Goal: Navigation & Orientation: Find specific page/section

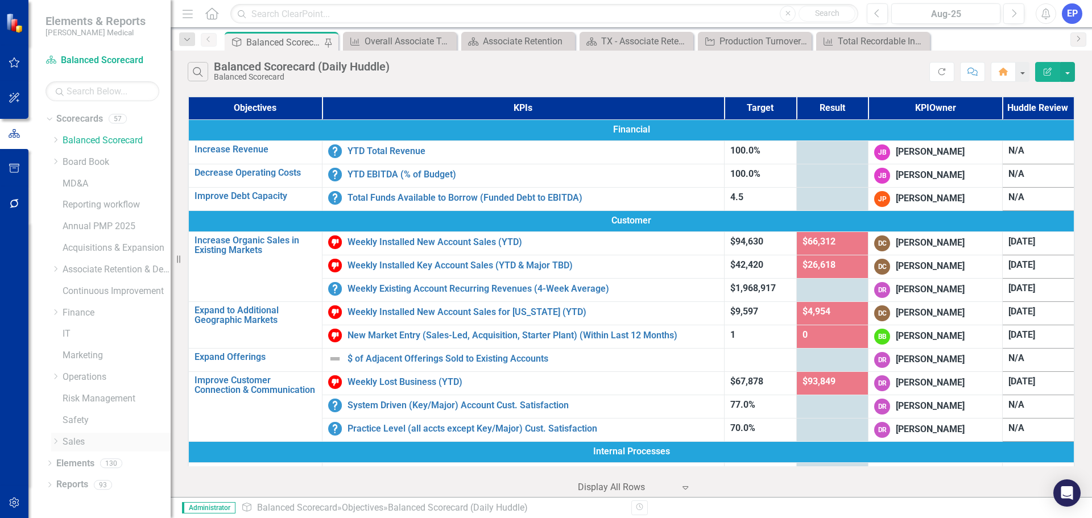
click at [56, 441] on icon "Dropdown" at bounding box center [55, 441] width 9 height 7
click at [91, 424] on link "New England - Sales" at bounding box center [122, 419] width 97 height 13
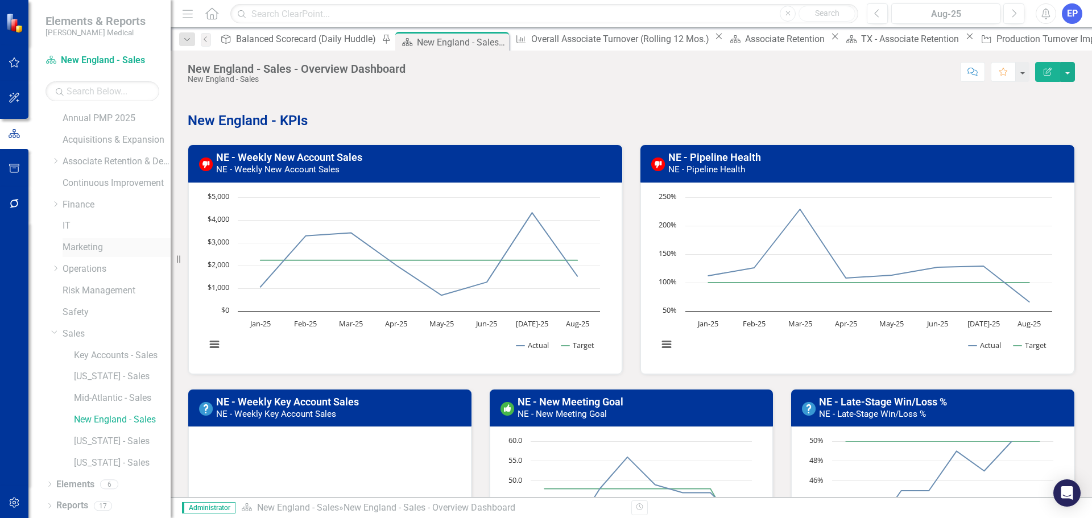
click at [78, 252] on link "Marketing" at bounding box center [117, 247] width 108 height 13
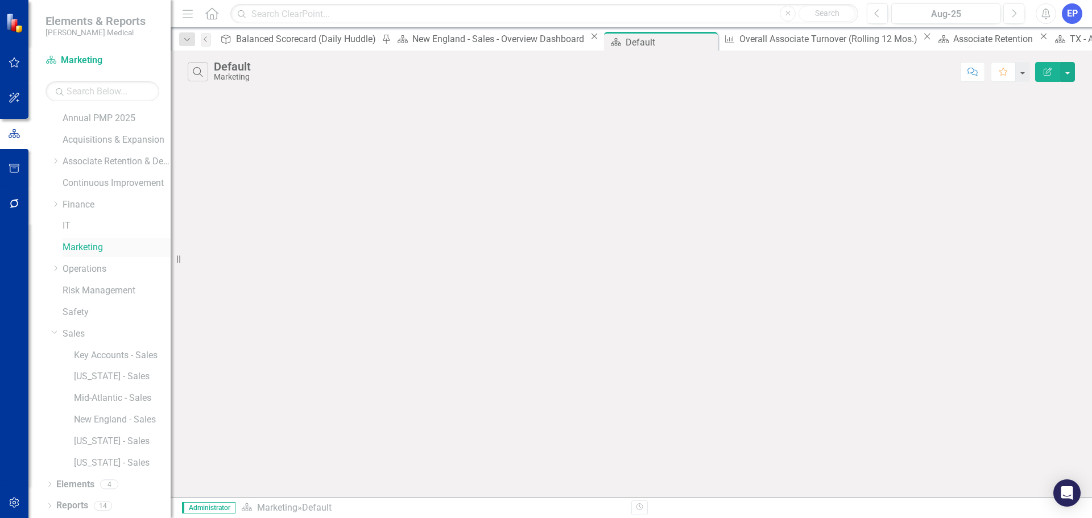
click at [80, 247] on link "Marketing" at bounding box center [117, 247] width 108 height 13
click at [53, 335] on icon "Dropdown" at bounding box center [54, 331] width 7 height 9
click at [79, 354] on link "Marketing" at bounding box center [117, 355] width 108 height 13
click at [78, 436] on link "Sales" at bounding box center [117, 442] width 108 height 13
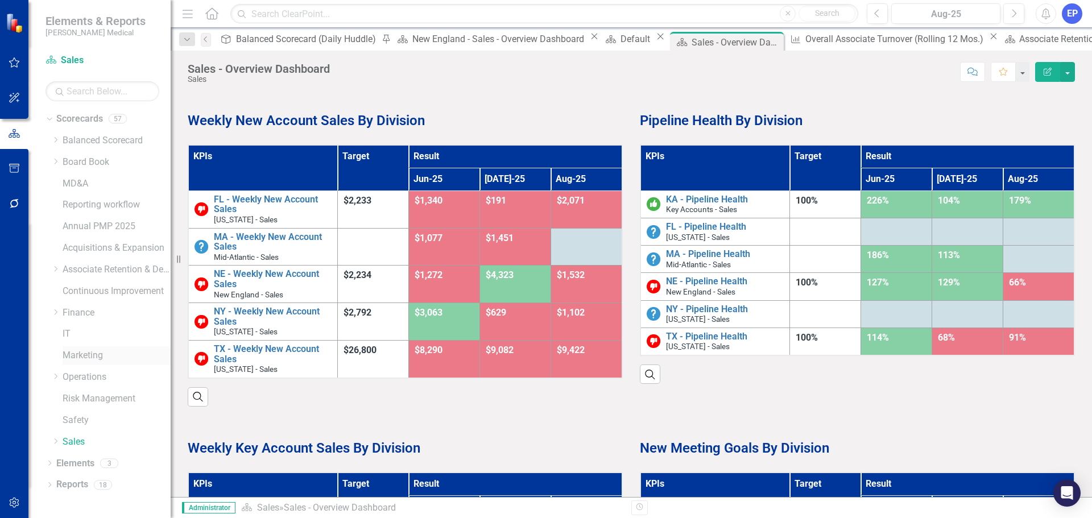
click at [92, 356] on link "Marketing" at bounding box center [117, 355] width 108 height 13
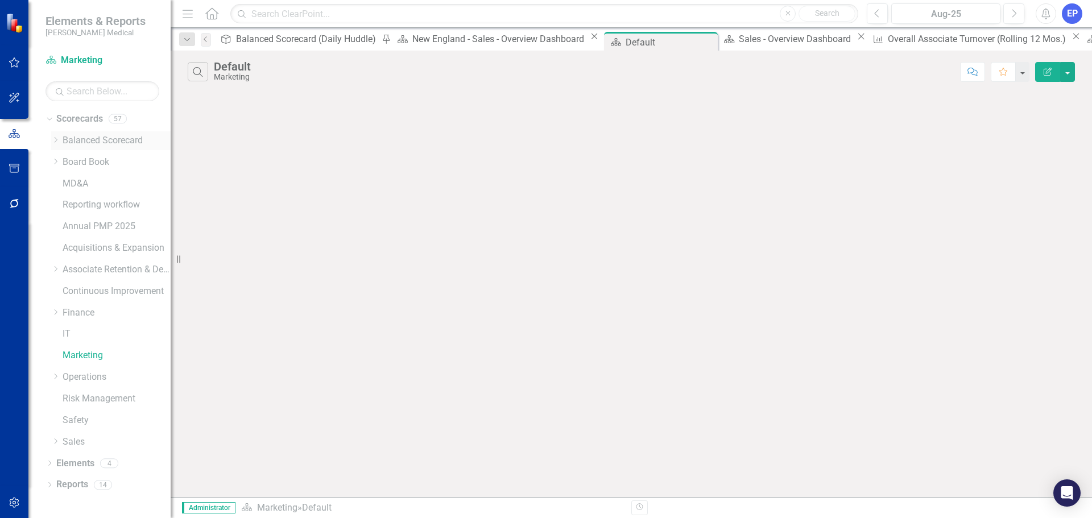
click at [107, 144] on link "Balanced Scorecard" at bounding box center [117, 140] width 108 height 13
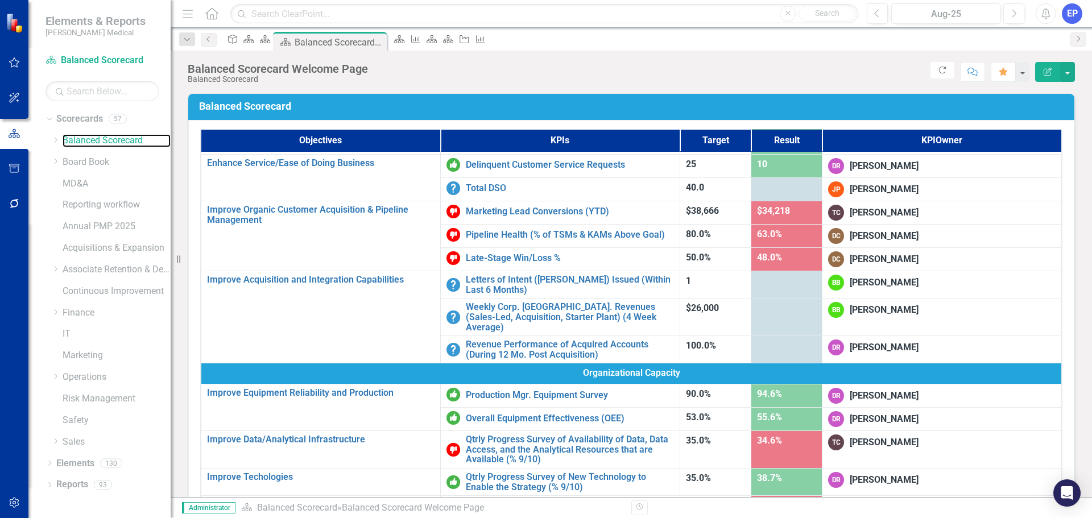
scroll to position [455, 0]
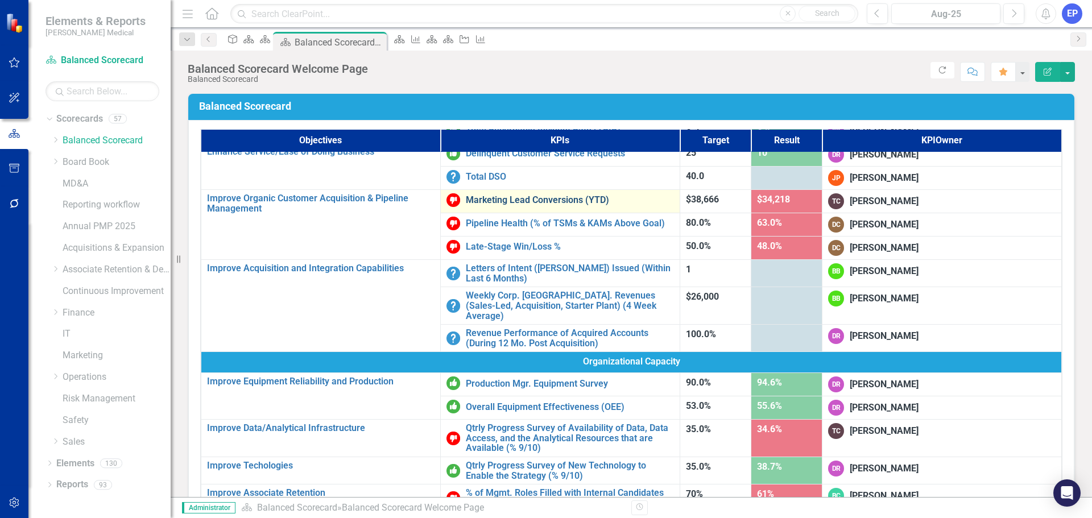
click at [466, 195] on link "Marketing Lead Conversions (YTD)" at bounding box center [570, 200] width 208 height 10
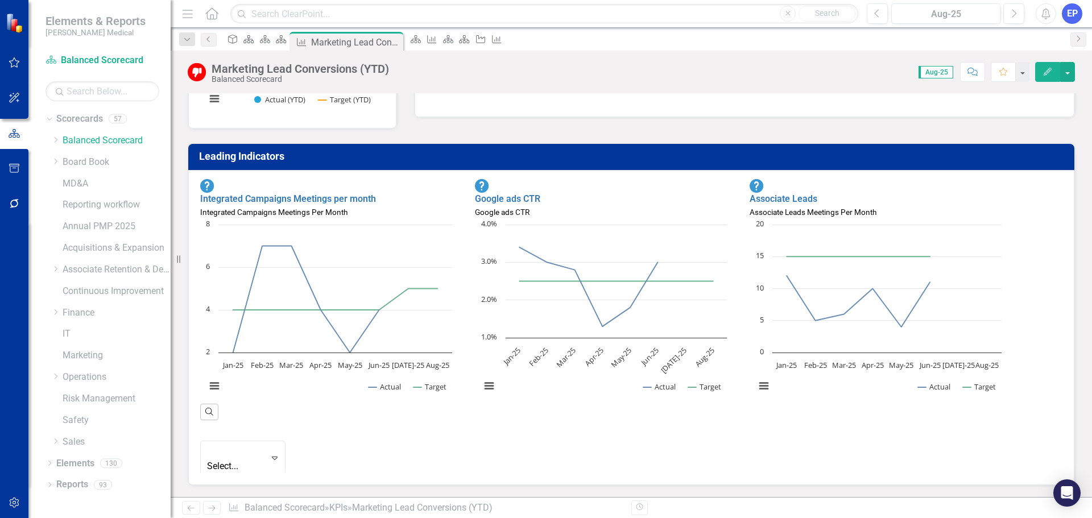
scroll to position [284, 0]
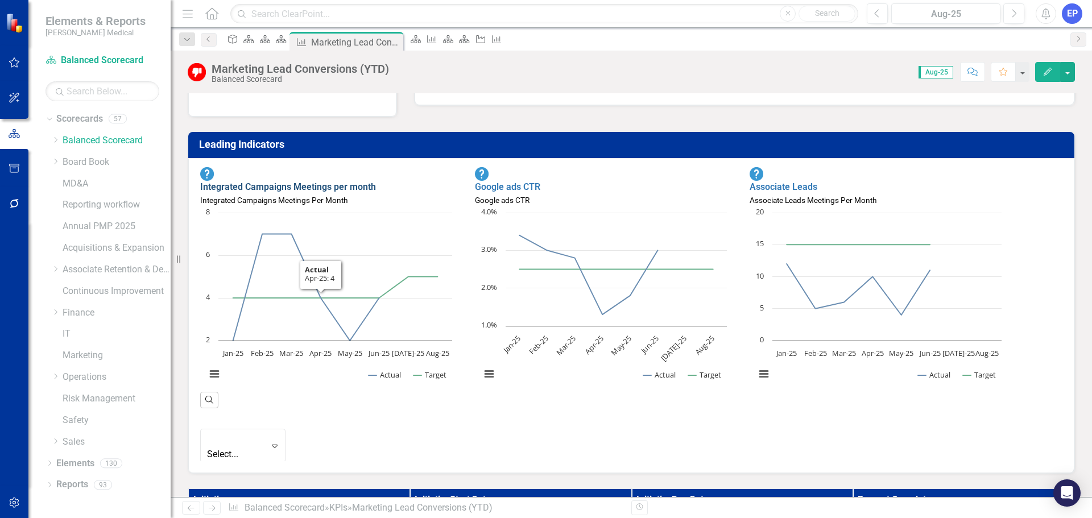
click at [320, 181] on link "Integrated Campaigns Meetings per month" at bounding box center [288, 186] width 176 height 11
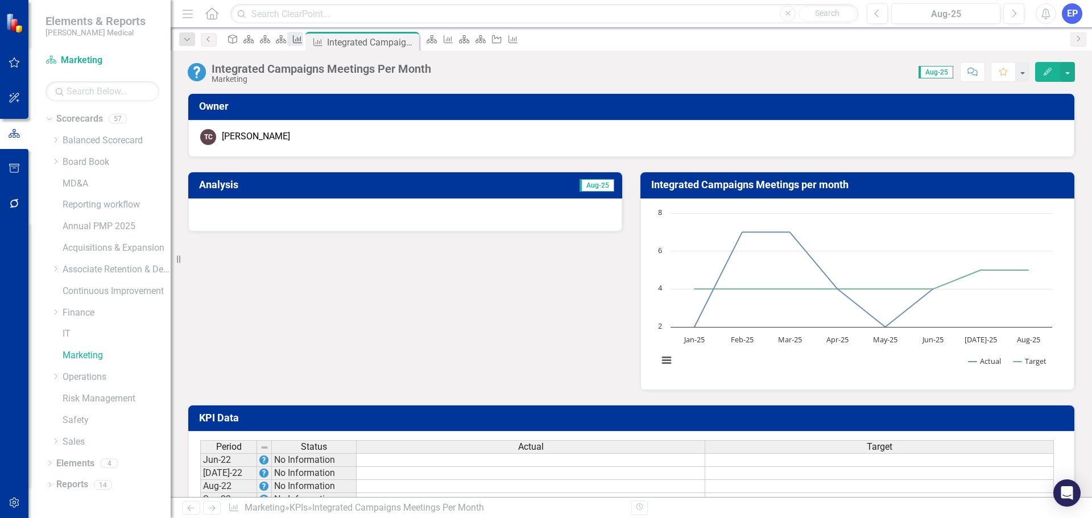
click at [303, 43] on icon "KPI" at bounding box center [297, 39] width 11 height 9
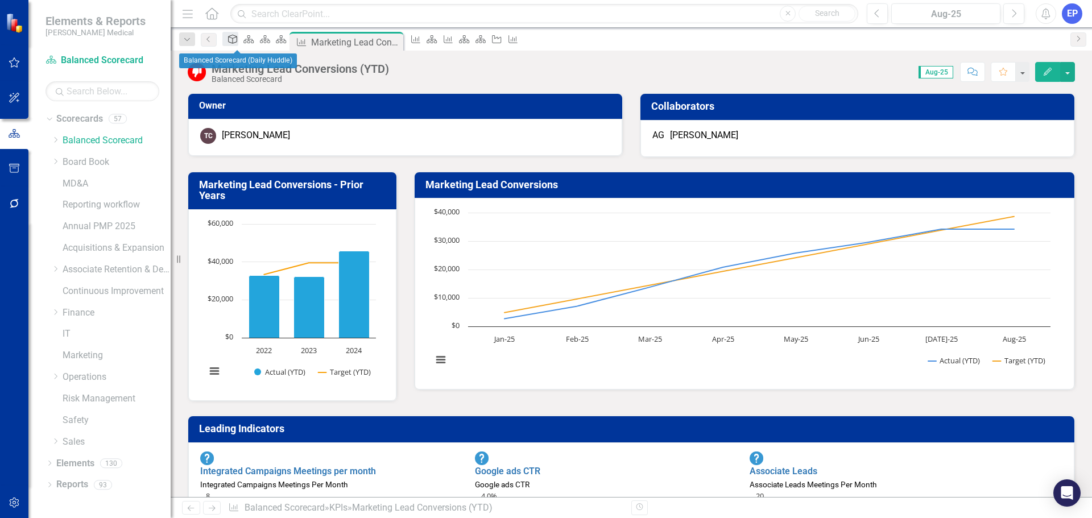
click at [238, 39] on icon "Objective" at bounding box center [232, 39] width 11 height 9
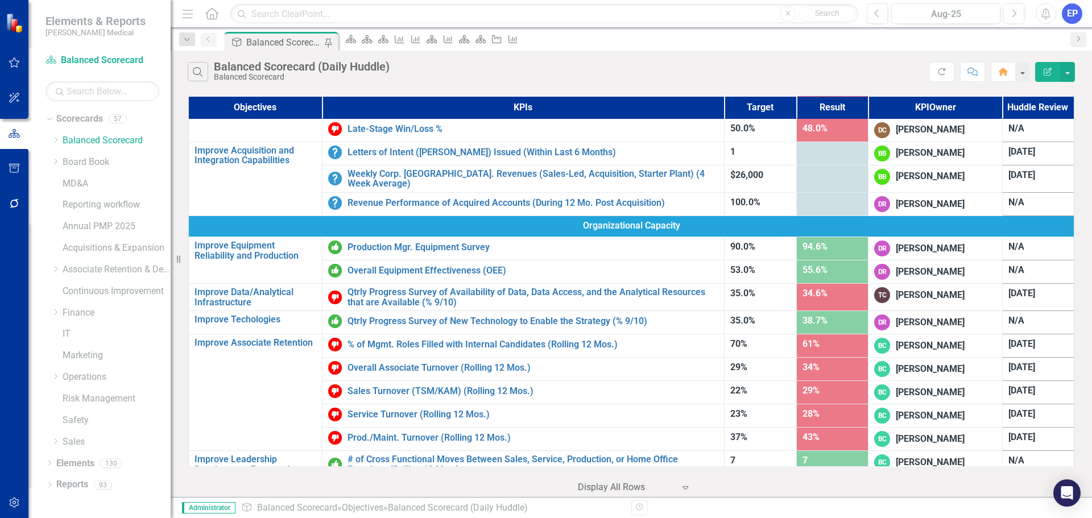
scroll to position [512, 0]
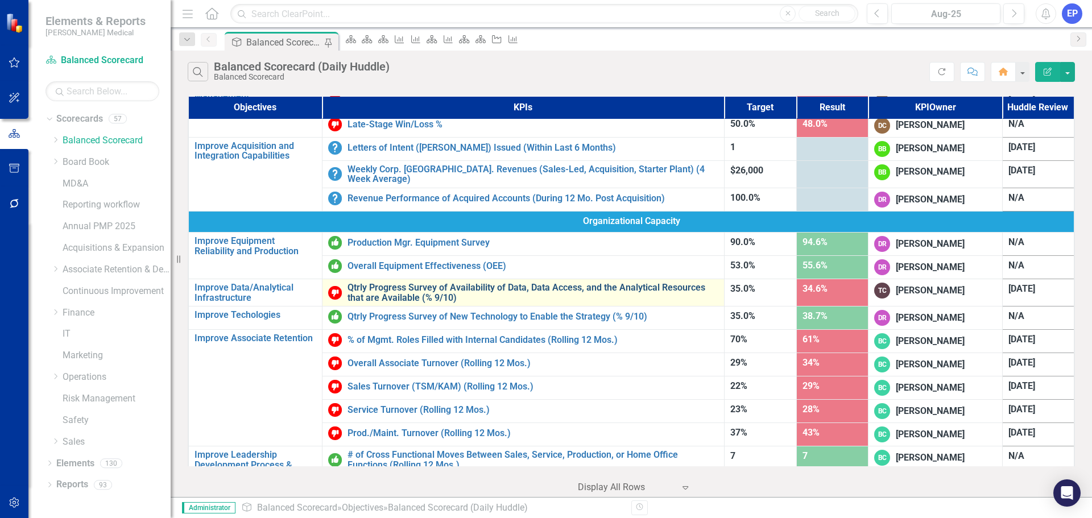
click at [412, 285] on link "Qtrly Progress Survey of Availability of Data, Data Access, and the Analytical …" at bounding box center [532, 293] width 371 height 20
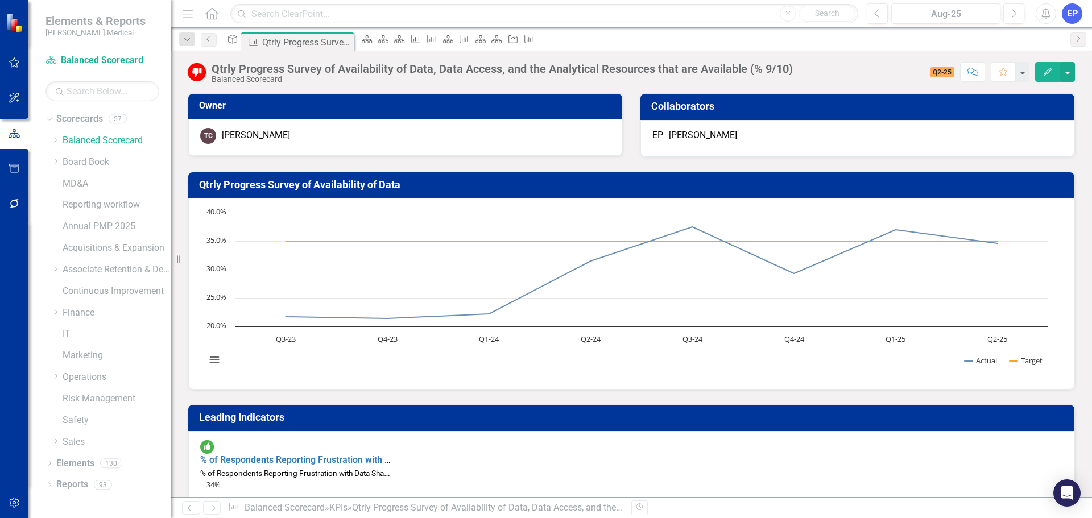
click at [677, 139] on div "[PERSON_NAME]" at bounding box center [703, 135] width 68 height 13
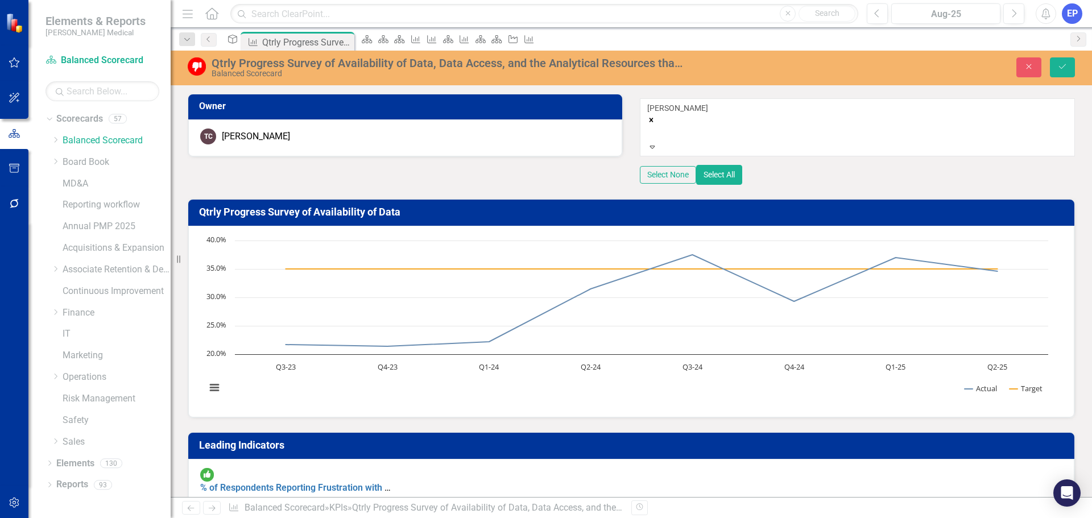
click at [737, 141] on div "[PERSON_NAME]" at bounding box center [857, 121] width 420 height 39
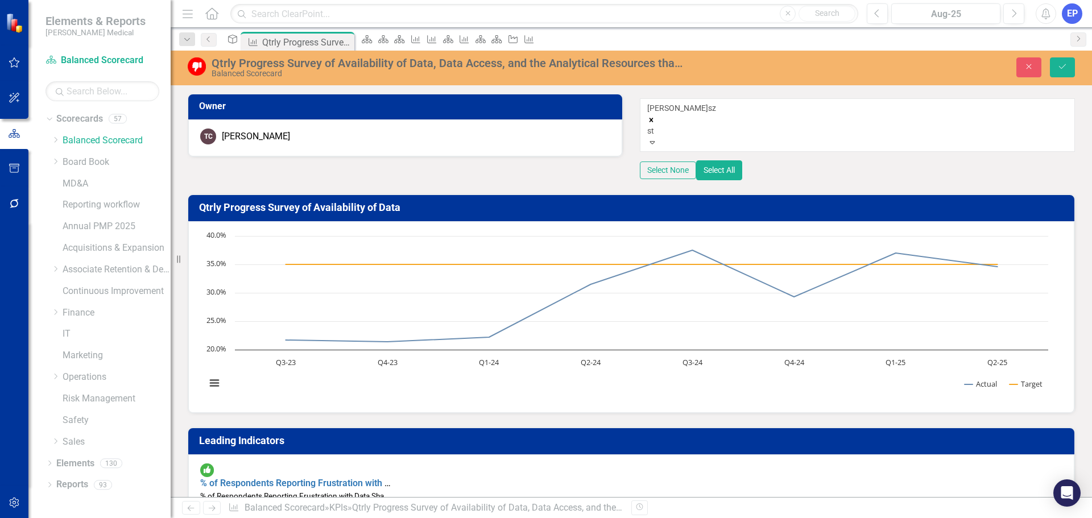
type input "ste"
click at [81, 517] on span "Ste [PERSON_NAME]" at bounding box center [40, 524] width 81 height 11
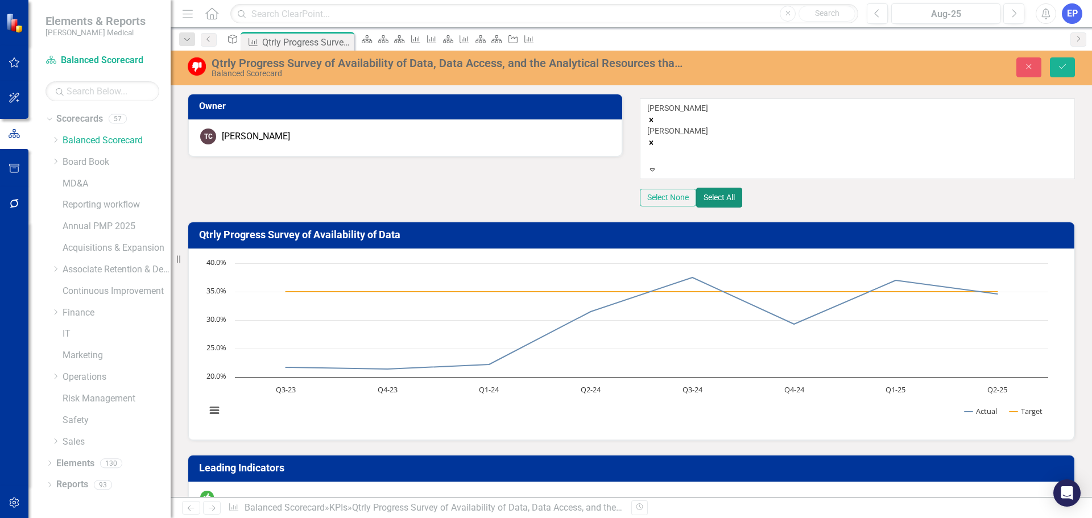
drag, startPoint x: 1025, startPoint y: 181, endPoint x: 875, endPoint y: 212, distance: 153.3
click at [875, 208] on div "[PERSON_NAME] [PERSON_NAME] Expand Select None Select All" at bounding box center [857, 152] width 435 height 109
click at [1060, 60] on button "Save" at bounding box center [1062, 67] width 25 height 20
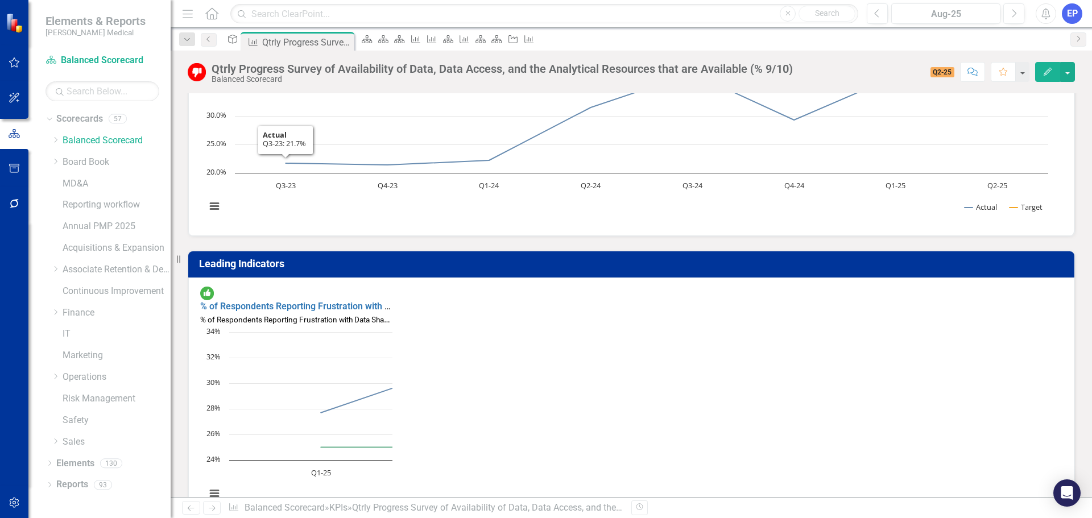
scroll to position [171, 0]
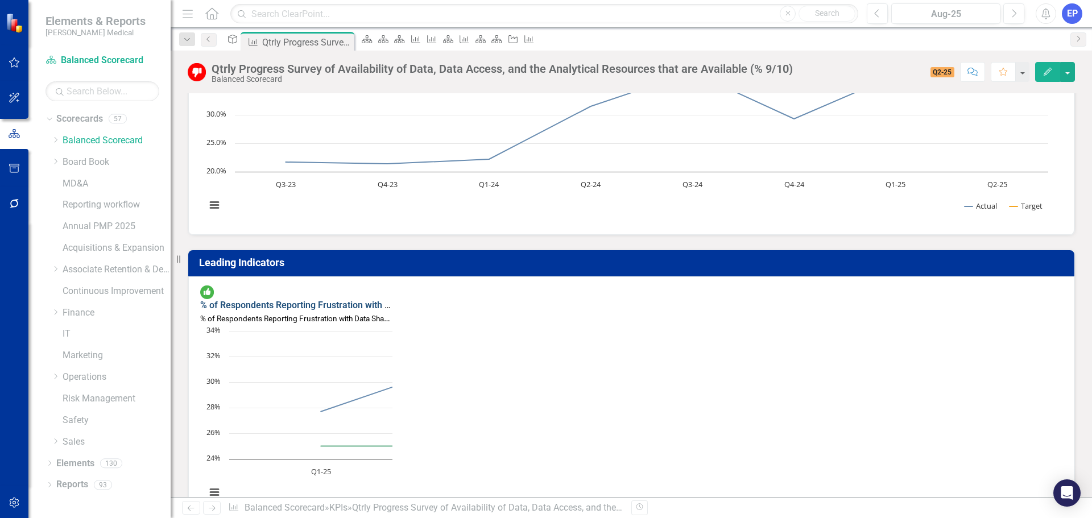
click at [445, 301] on link "% of Respondents Reporting Frustration with Data Sharing or System Integration" at bounding box center [364, 305] width 328 height 11
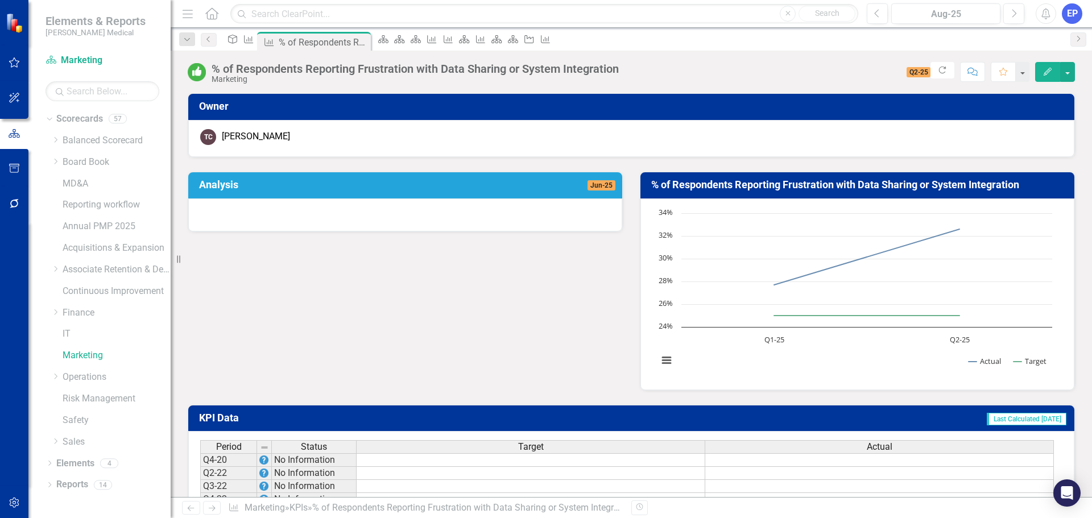
click at [449, 146] on div "TC [PERSON_NAME]" at bounding box center [631, 138] width 886 height 37
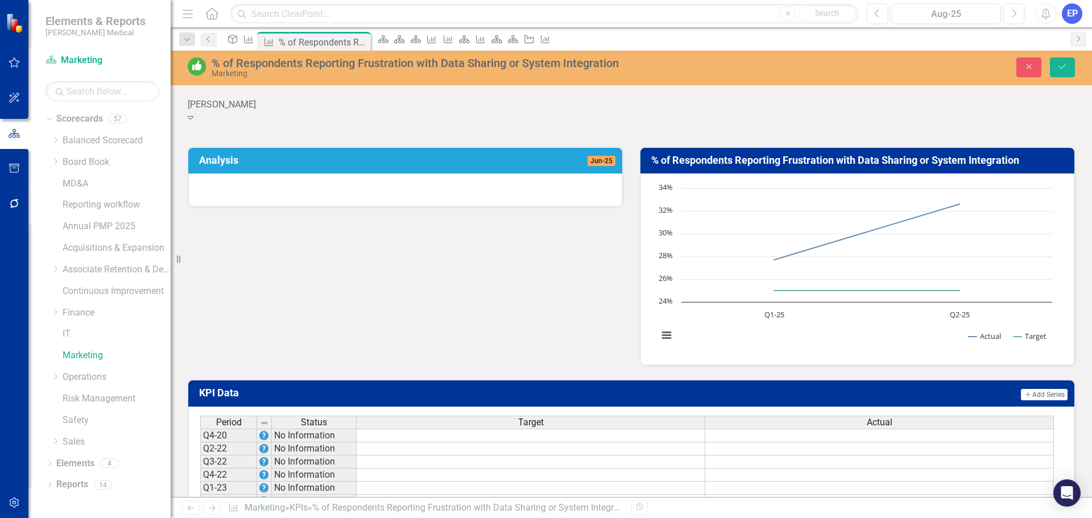
click at [721, 111] on div "[PERSON_NAME]" at bounding box center [631, 104] width 887 height 13
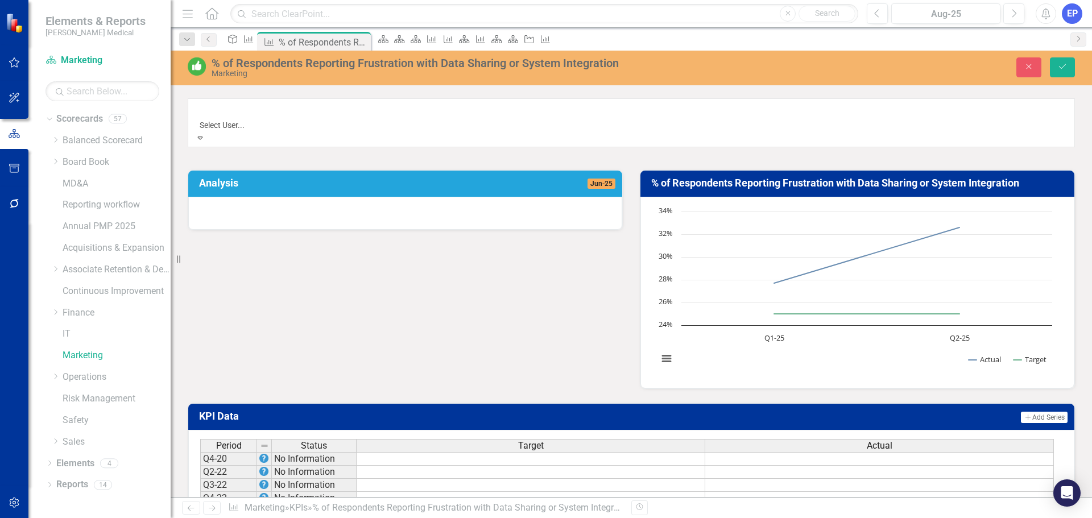
scroll to position [205, 0]
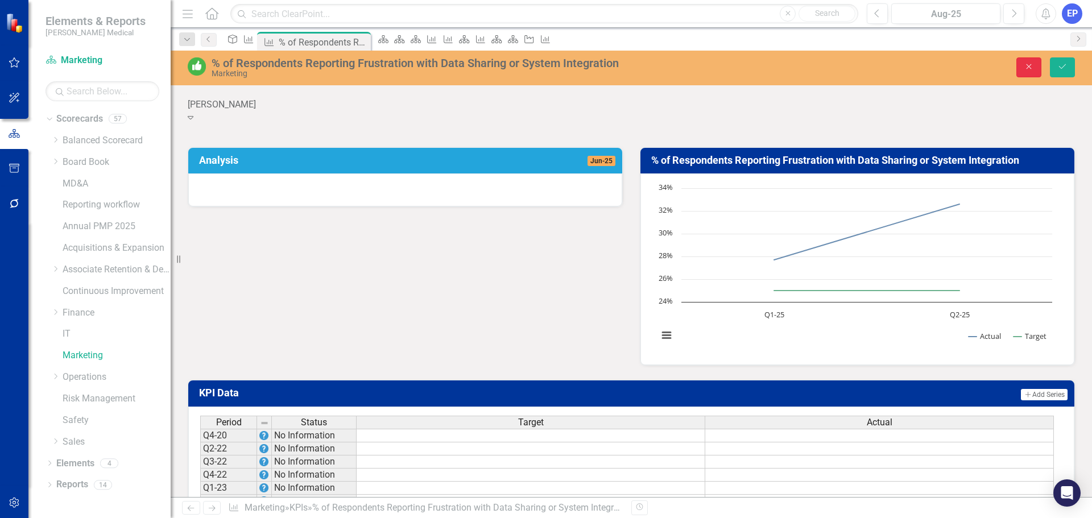
click at [1033, 68] on icon "Close" at bounding box center [1028, 67] width 10 height 8
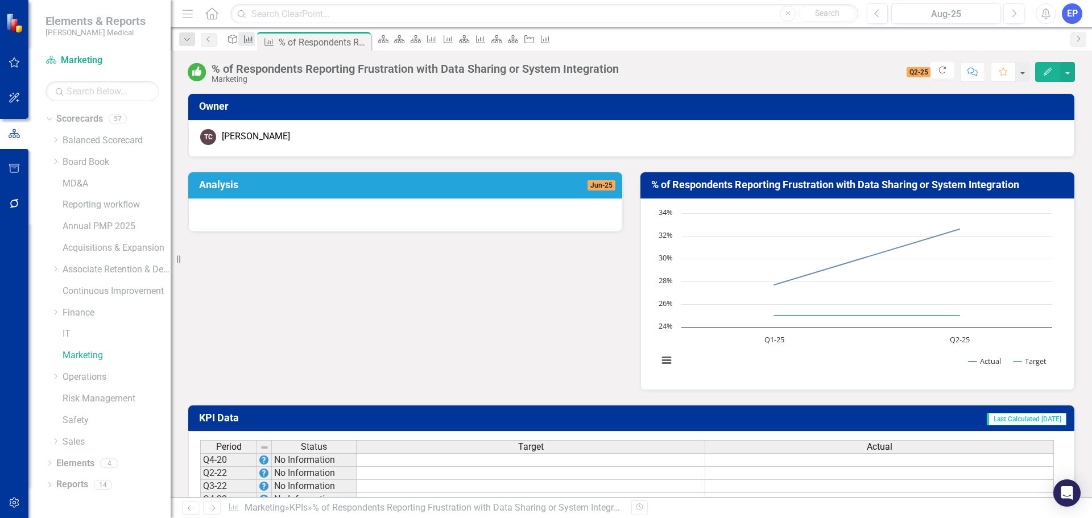
click at [254, 42] on icon at bounding box center [248, 39] width 9 height 8
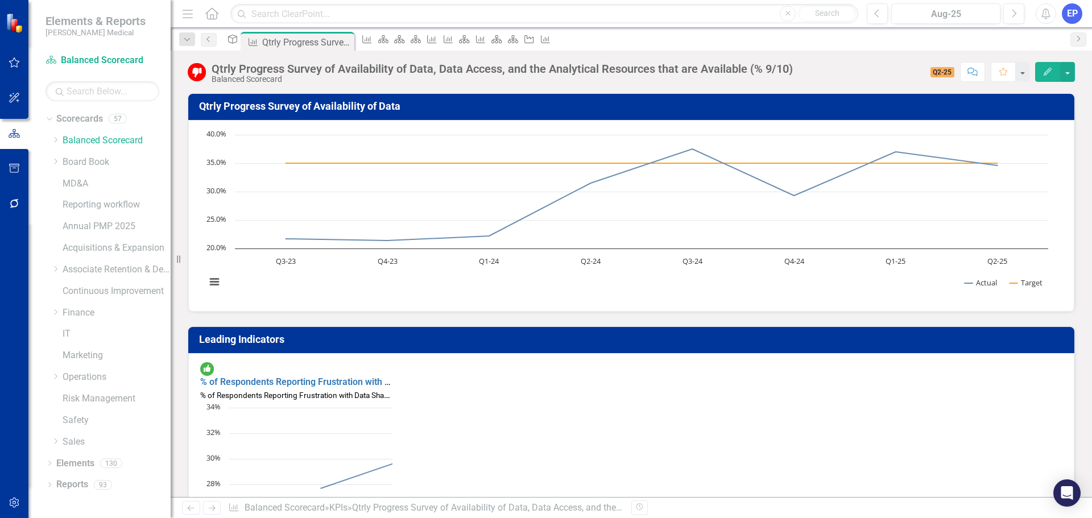
scroll to position [114, 0]
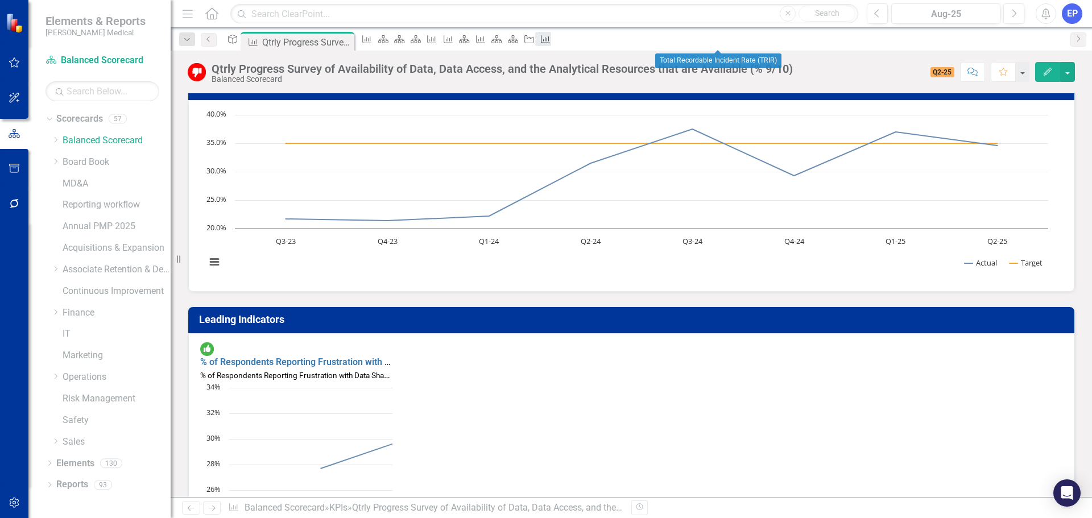
click at [551, 39] on link "KPI" at bounding box center [543, 39] width 16 height 14
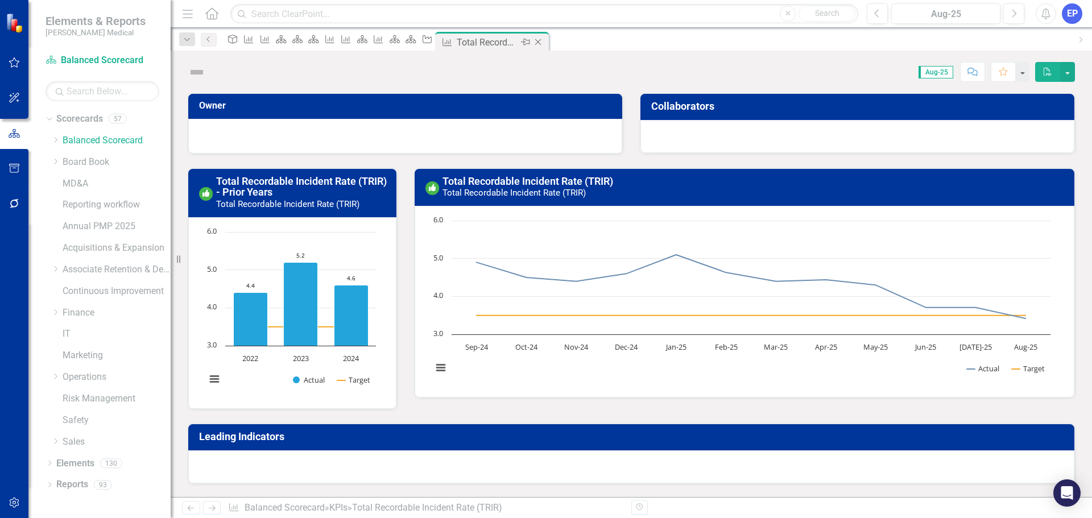
click at [544, 42] on icon "Close" at bounding box center [537, 42] width 11 height 9
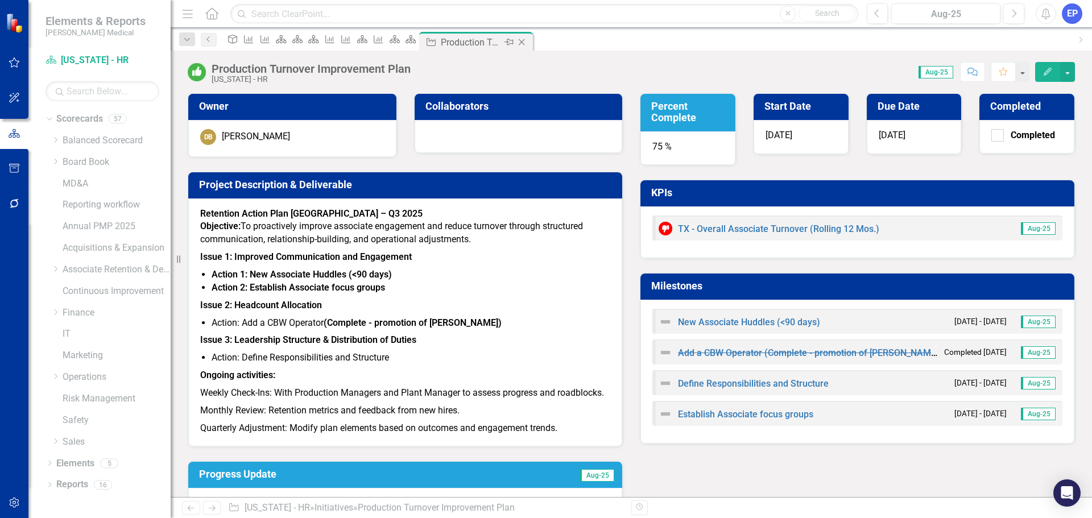
click at [527, 42] on icon "Close" at bounding box center [521, 42] width 11 height 9
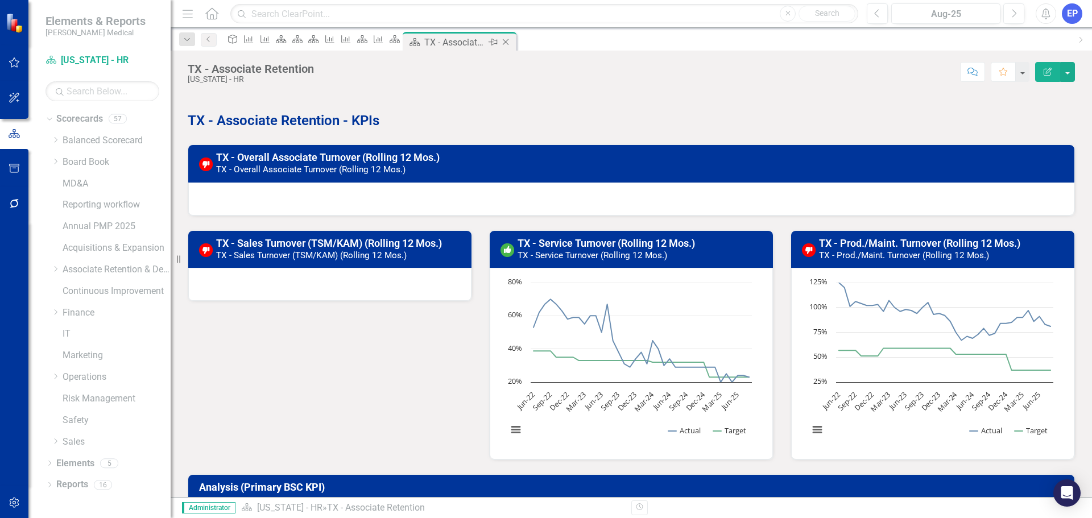
click at [511, 42] on icon "Close" at bounding box center [505, 42] width 11 height 9
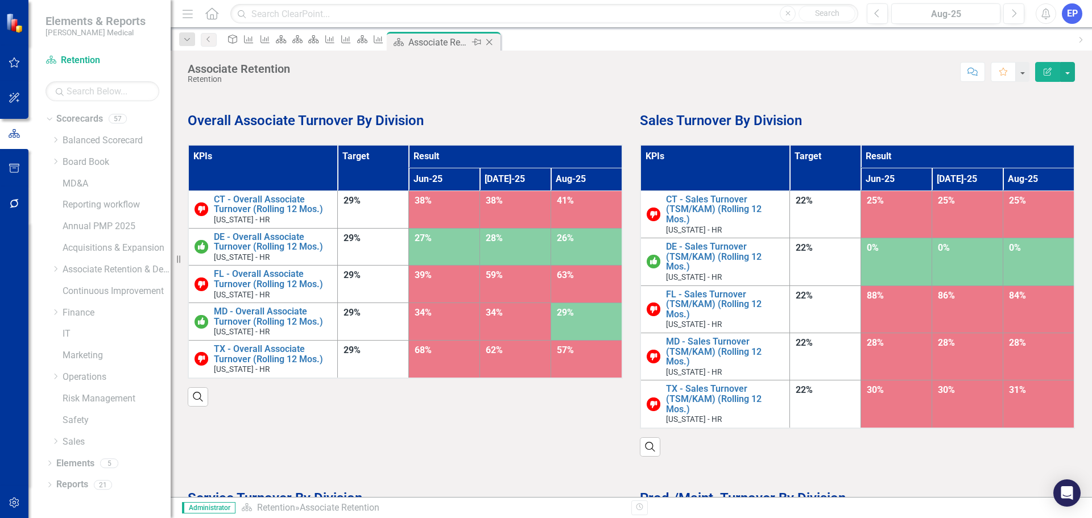
click at [495, 42] on icon "Close" at bounding box center [488, 42] width 11 height 9
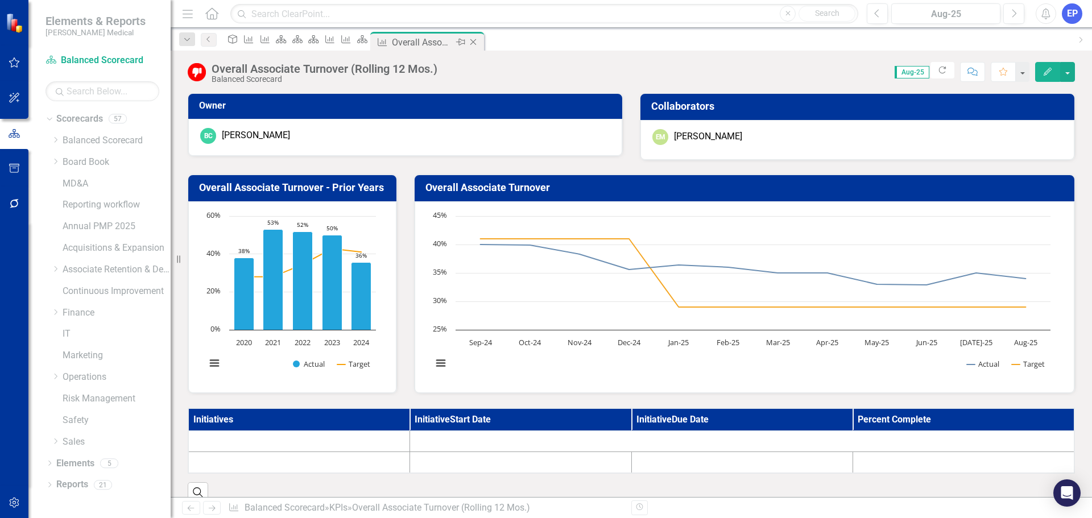
click at [479, 42] on icon "Close" at bounding box center [472, 42] width 11 height 9
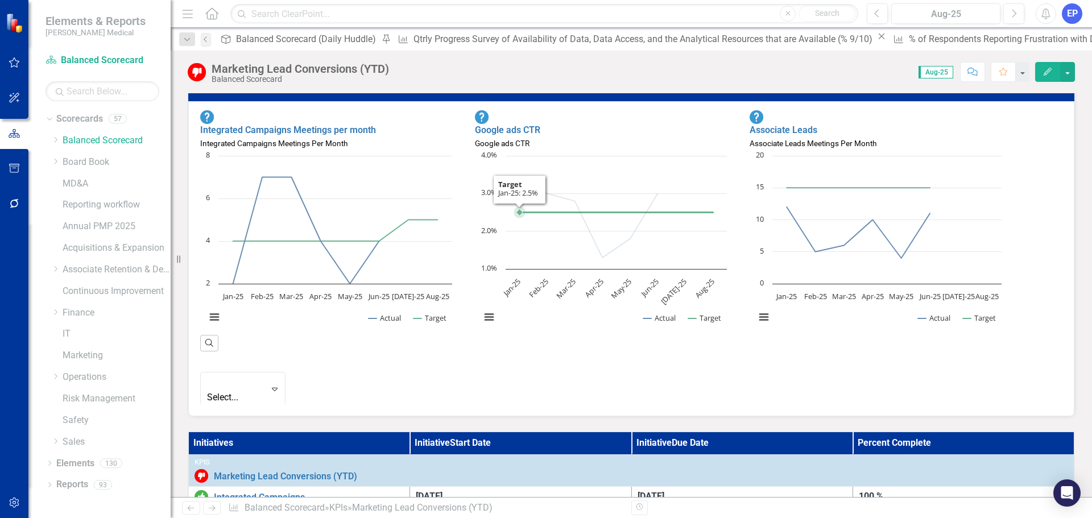
scroll to position [284, 0]
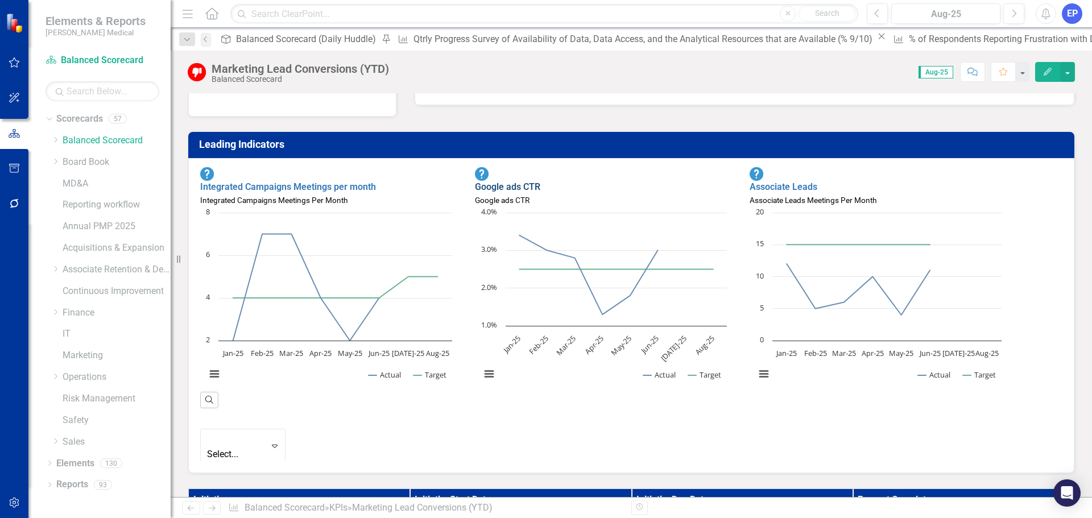
click at [540, 183] on link "Google ads CTR" at bounding box center [507, 186] width 65 height 11
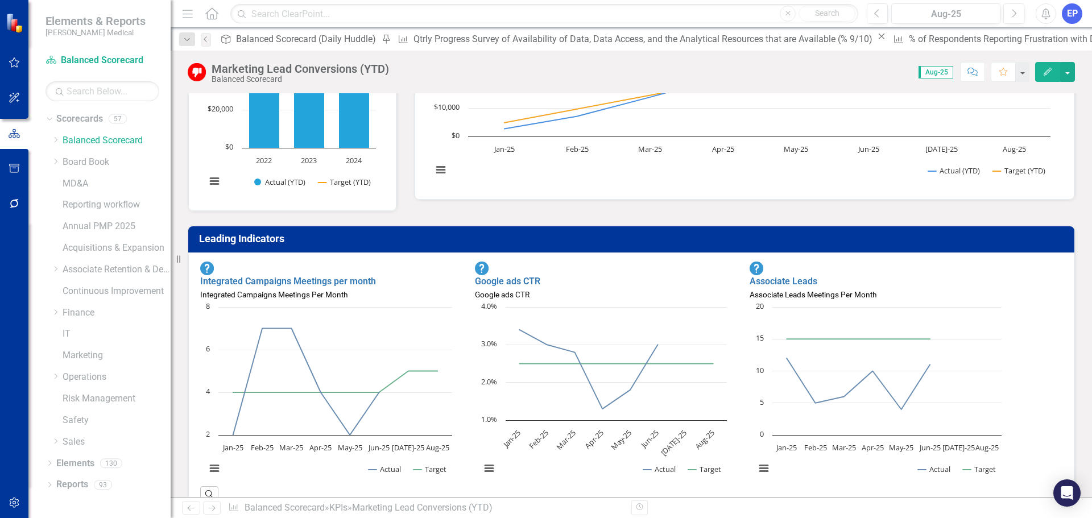
scroll to position [227, 0]
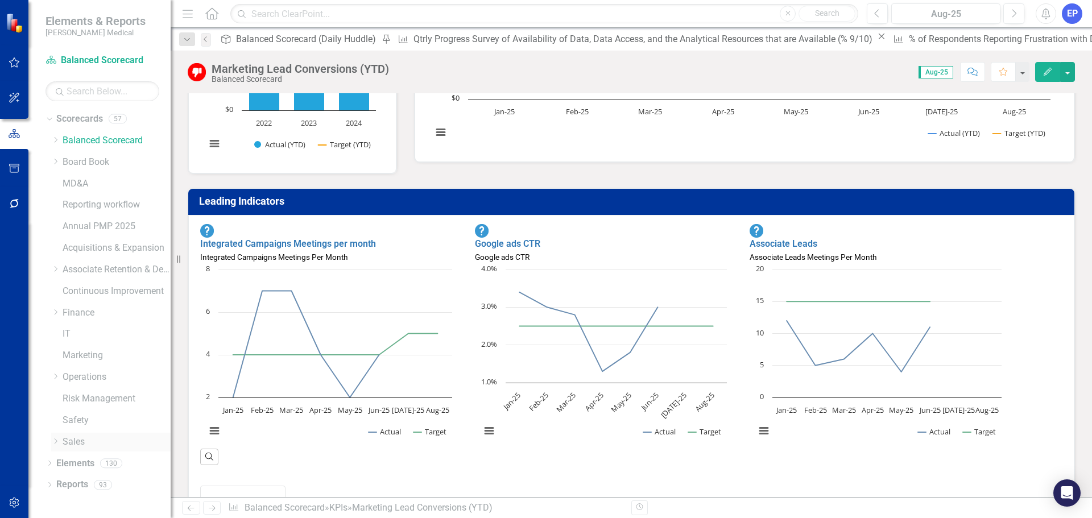
click at [90, 437] on link "Sales" at bounding box center [117, 442] width 108 height 13
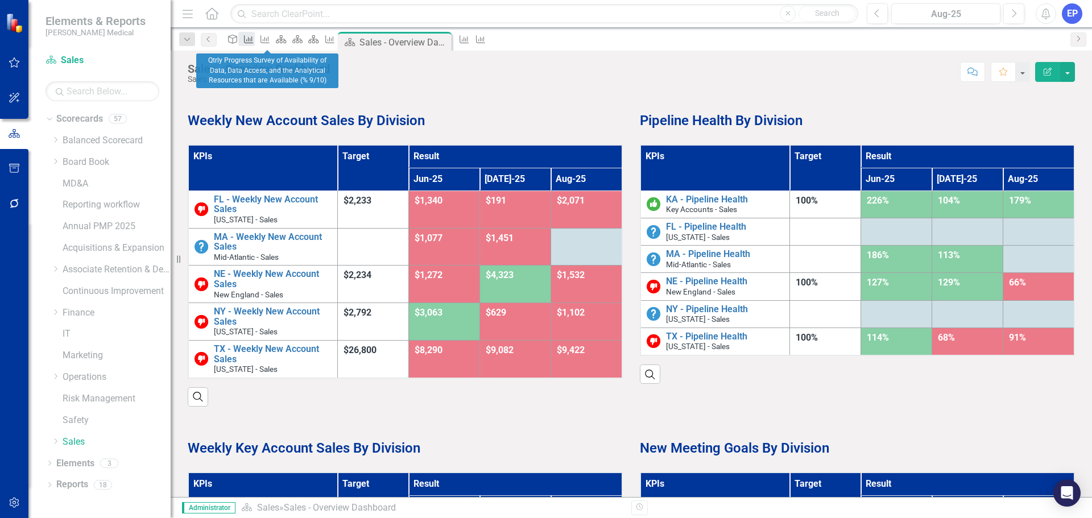
click at [254, 43] on icon "KPI" at bounding box center [248, 39] width 11 height 9
